Goal: Transaction & Acquisition: Purchase product/service

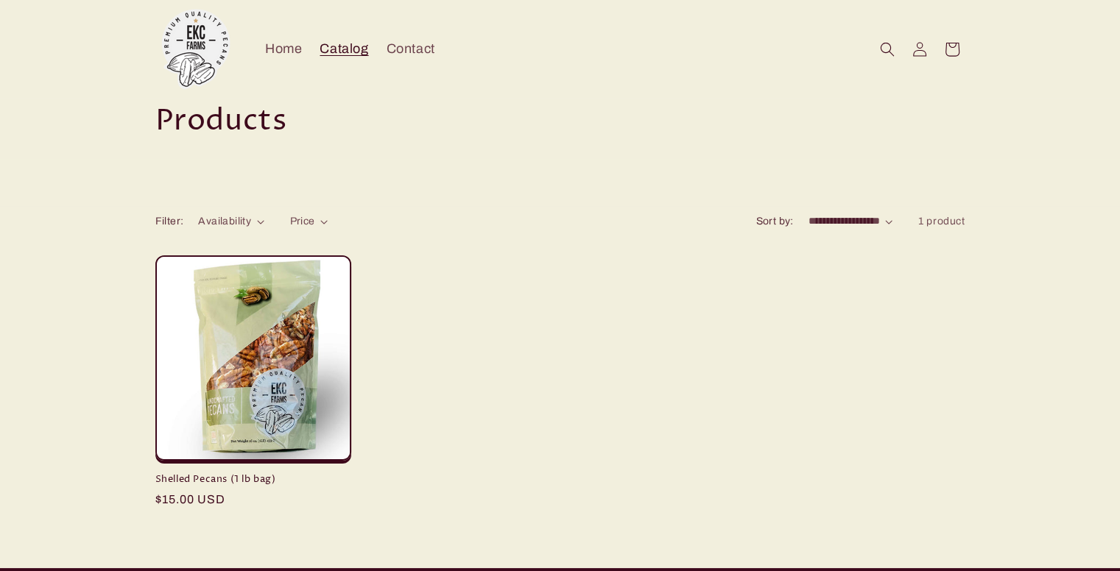
scroll to position [37, 0]
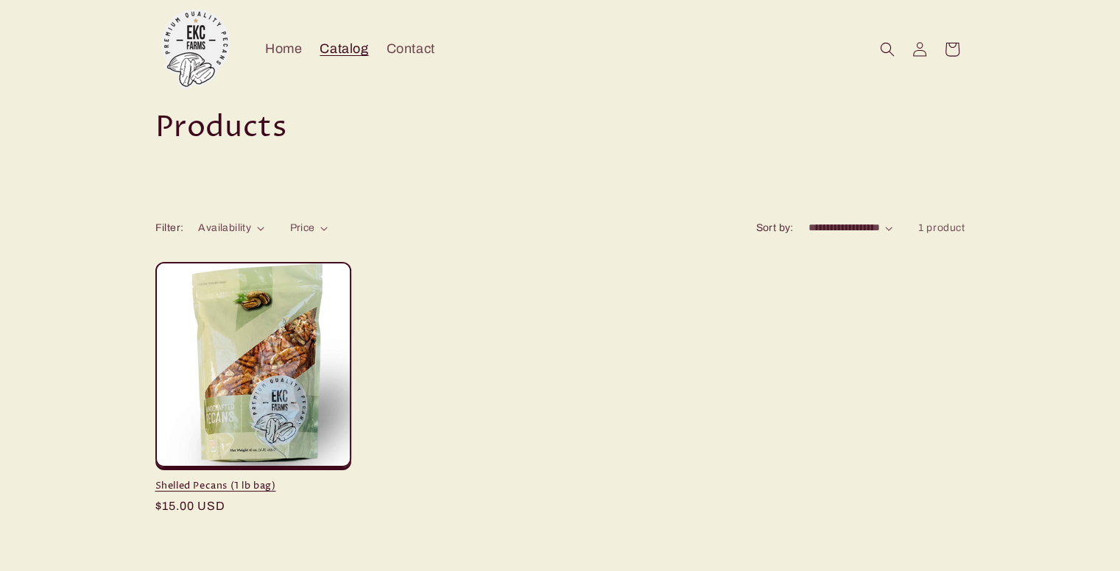
click at [261, 480] on link "Shelled Pecans (1 lb bag)" at bounding box center [253, 486] width 196 height 13
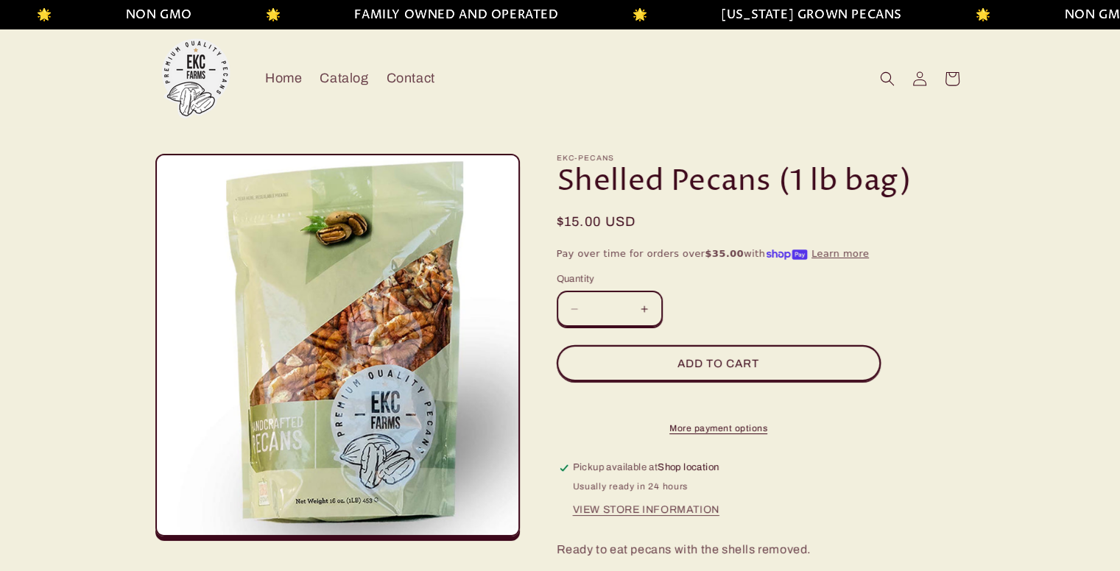
click at [645, 307] on button "Increase quantity for Shelled Pecans (1 lb bag)" at bounding box center [644, 309] width 33 height 36
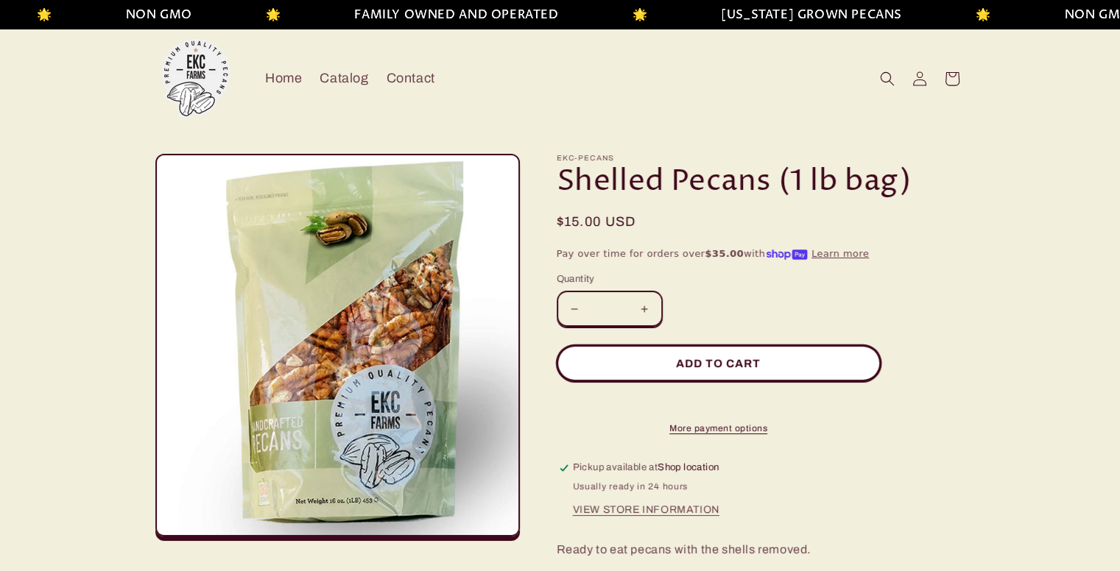
click at [687, 361] on button "Add to cart" at bounding box center [718, 363] width 324 height 36
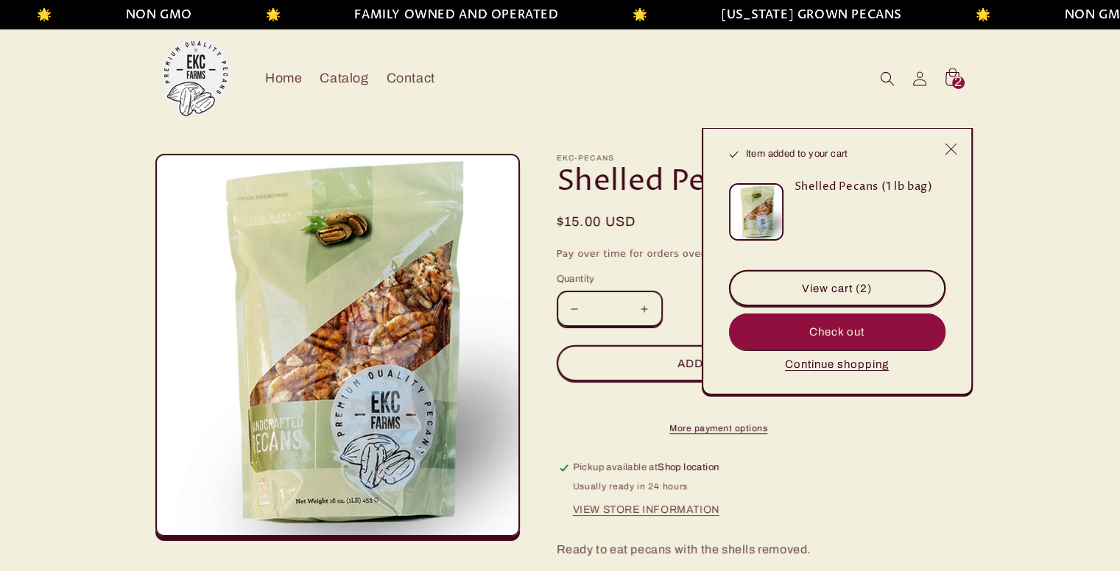
type input "*"
click at [832, 285] on link "View cart (2)" at bounding box center [837, 288] width 216 height 36
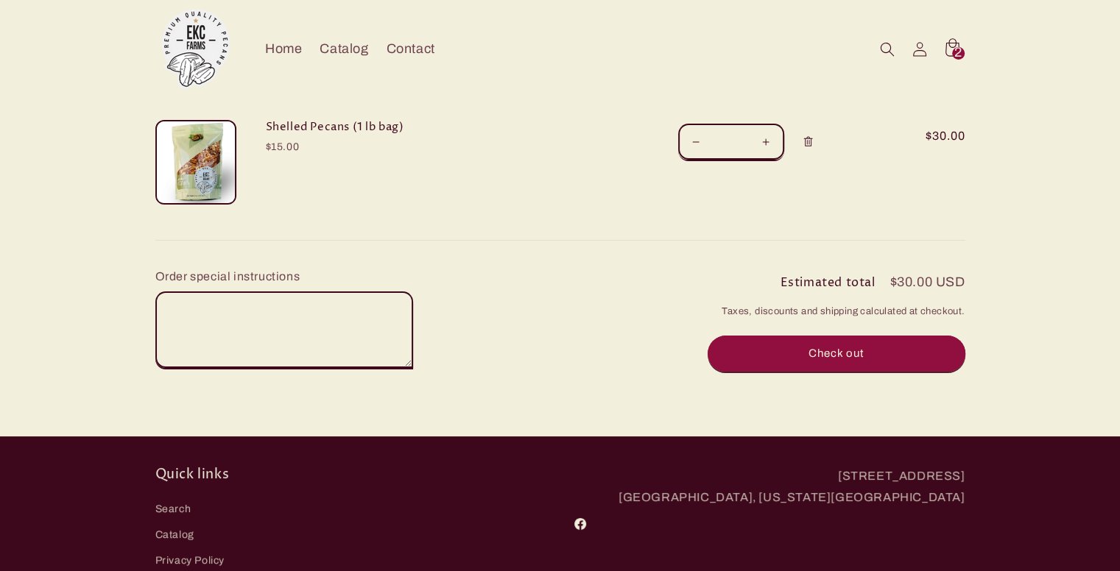
scroll to position [110, 0]
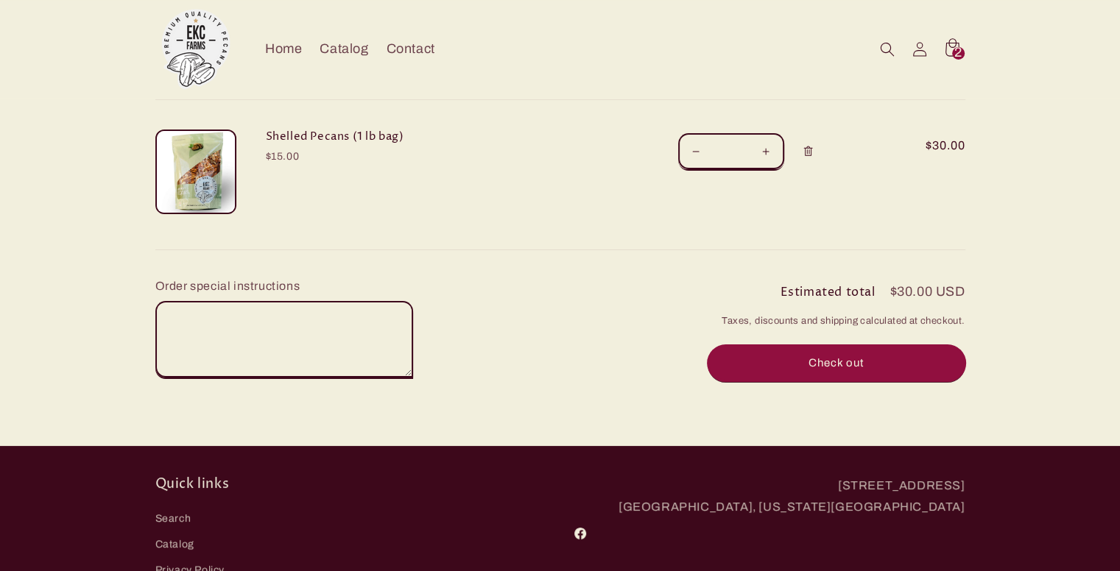
click at [854, 361] on button "Check out" at bounding box center [836, 363] width 258 height 36
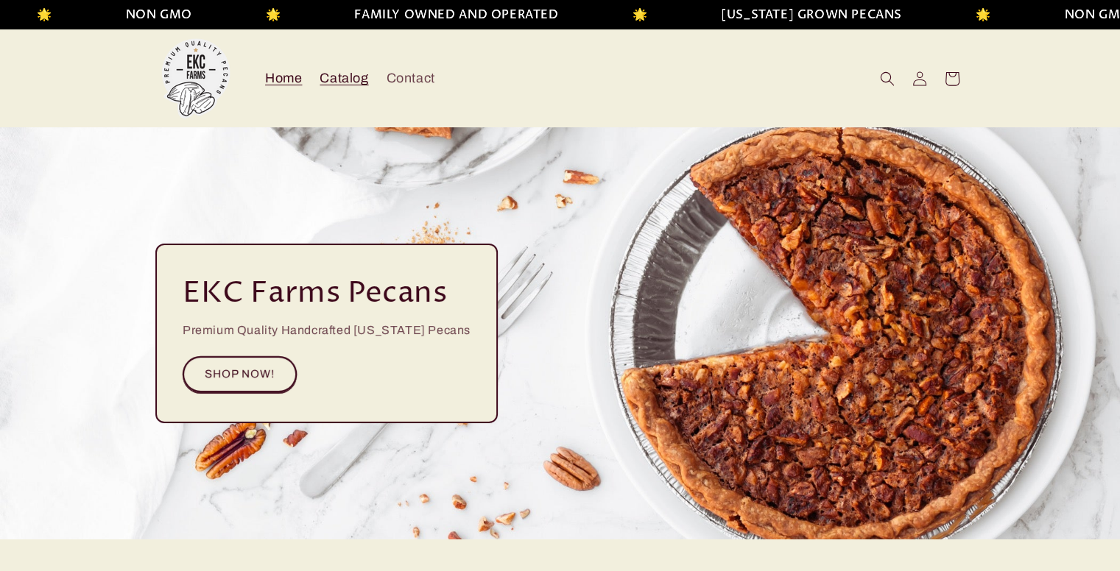
click at [351, 79] on span "Catalog" at bounding box center [343, 78] width 49 height 17
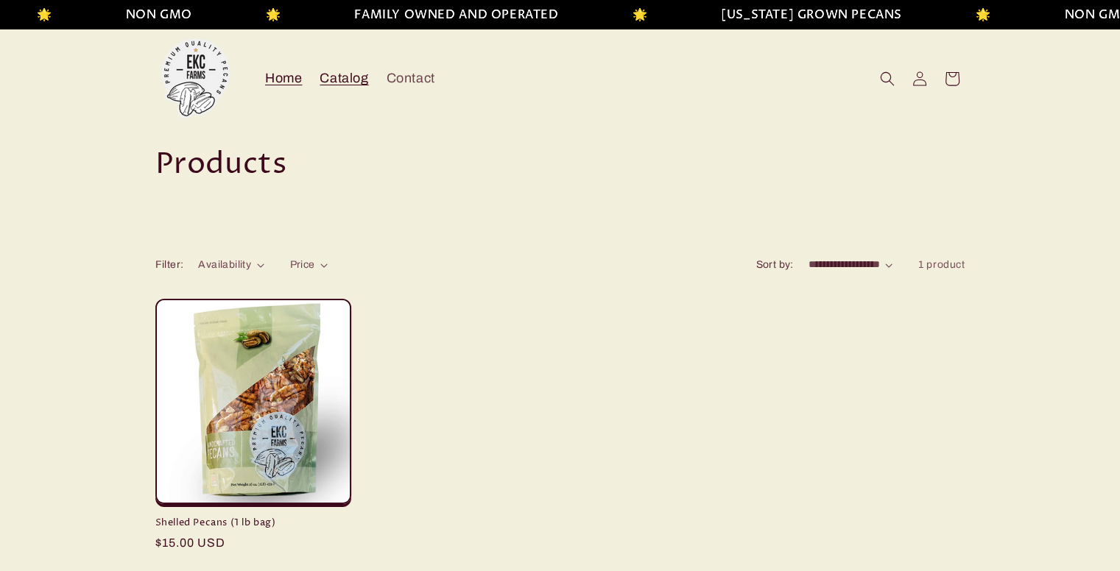
click at [277, 76] on span "Home" at bounding box center [283, 78] width 37 height 17
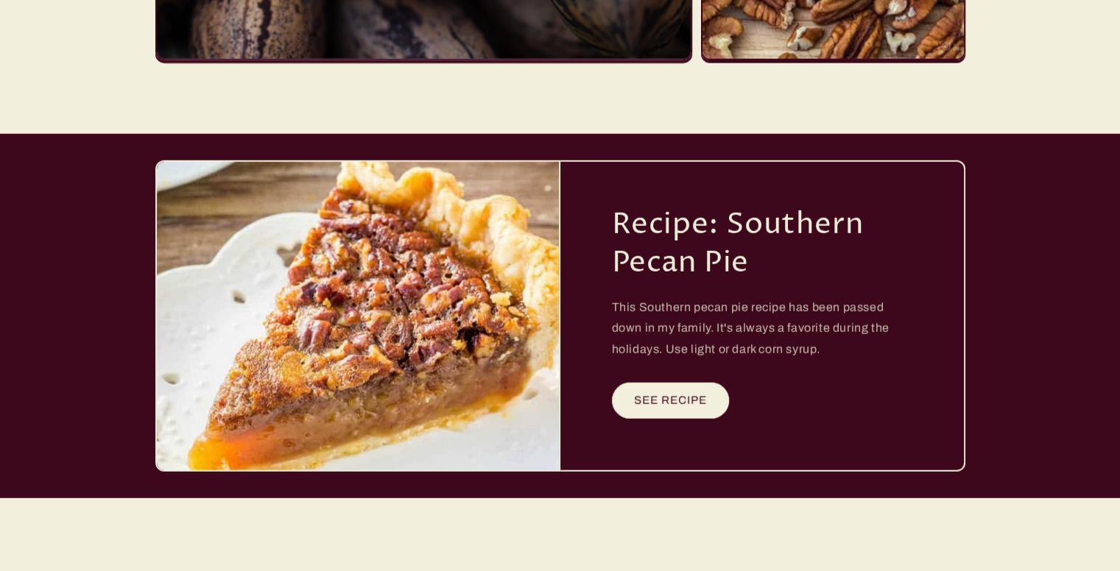
scroll to position [3916, 0]
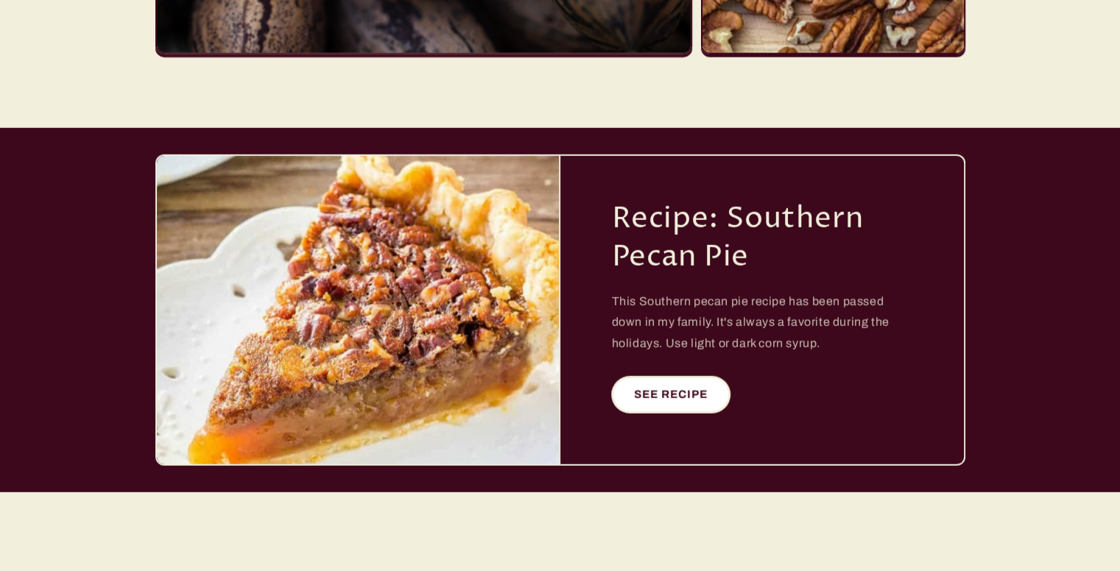
click at [662, 377] on link "SEE RECIPE" at bounding box center [671, 395] width 118 height 36
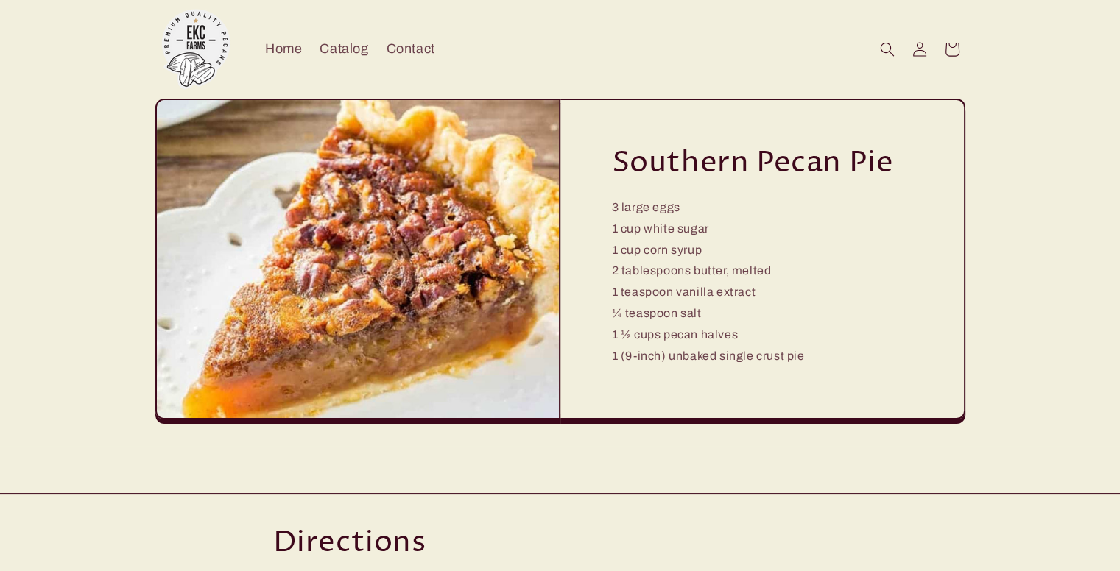
scroll to position [57, 0]
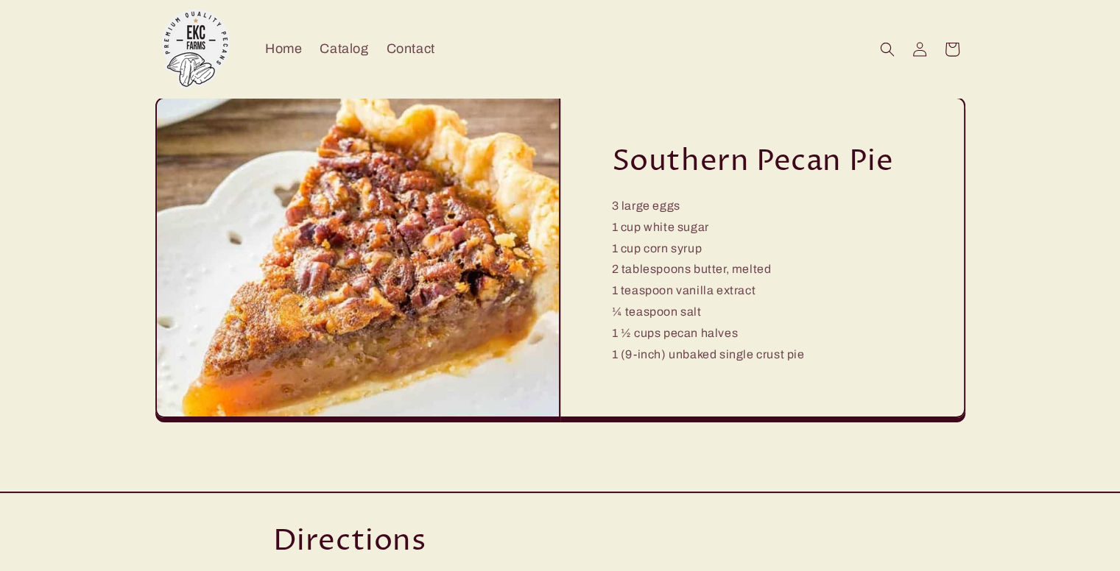
drag, startPoint x: 894, startPoint y: 161, endPoint x: 601, endPoint y: 162, distance: 292.9
click at [605, 174] on div "Southern Pecan Pie 3 large eggs 1 cup white sugar 1 cup corn syrup 2 tablespoon…" at bounding box center [762, 257] width 405 height 321
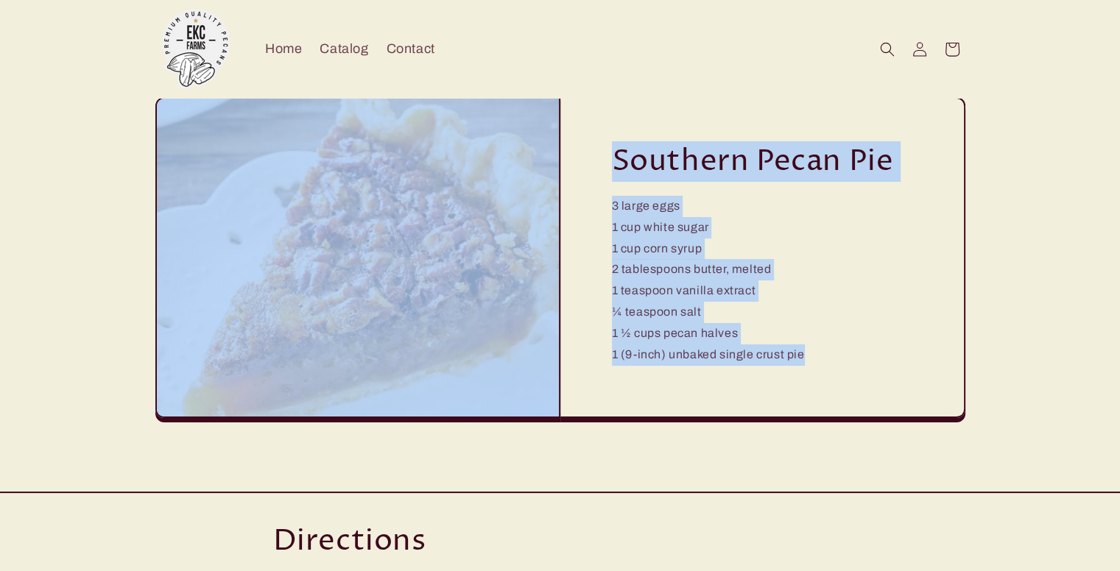
drag, startPoint x: 609, startPoint y: 155, endPoint x: 545, endPoint y: 170, distance: 65.9
click at [545, 170] on div "Southern Pecan Pie 3 large eggs 1 cup white sugar 1 cup corn syrup 2 tablespoon…" at bounding box center [560, 257] width 810 height 321
copy div "Southern Pecan Pie 3 large eggs 1 cup white sugar 1 cup corn syrup 2 tablespoon…"
